Goal: Unclear: Unclear

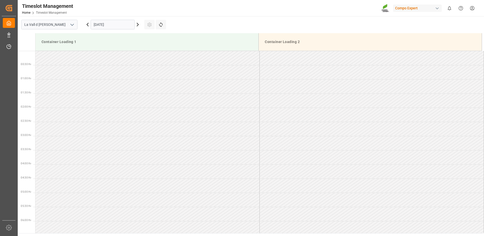
scroll to position [101, 0]
